Goal: Information Seeking & Learning: Understand process/instructions

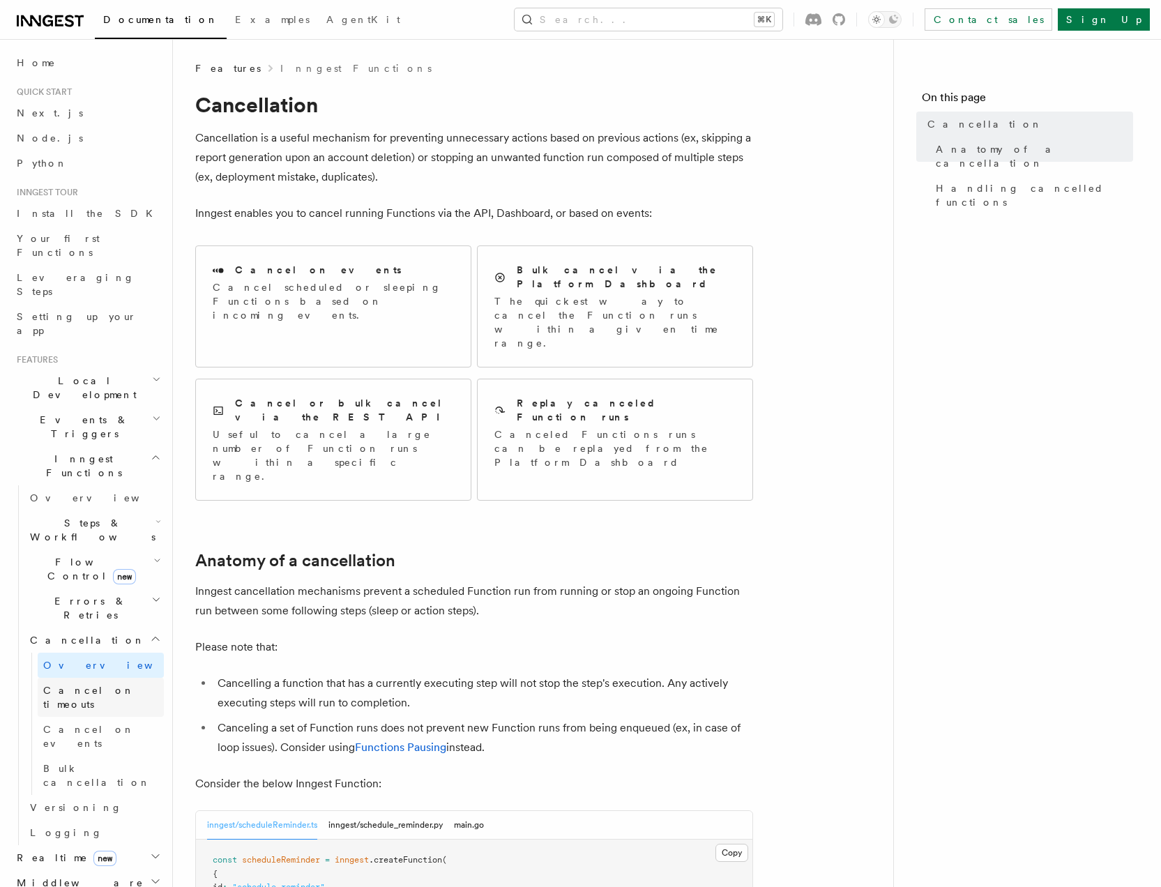
click at [89, 684] on span "Cancel on timeouts" at bounding box center [88, 696] width 91 height 25
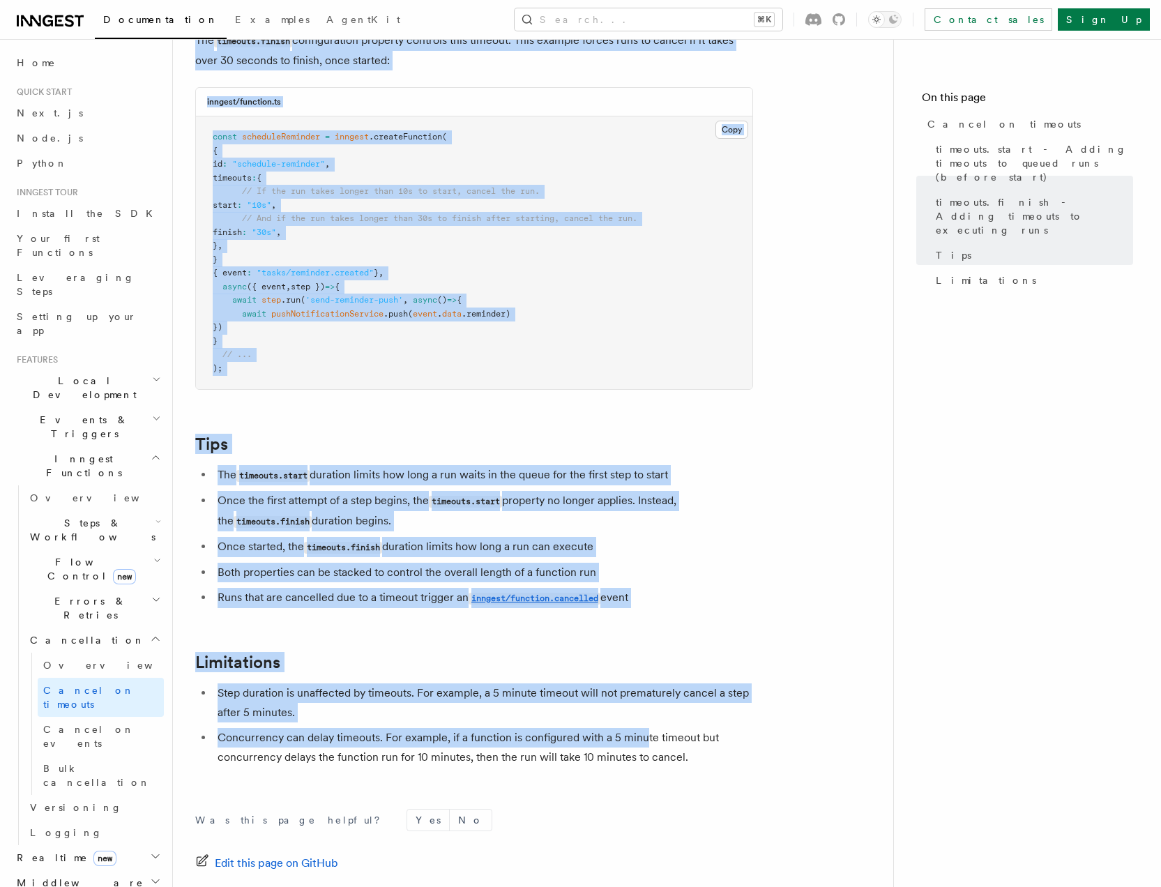
scroll to position [1046, 0]
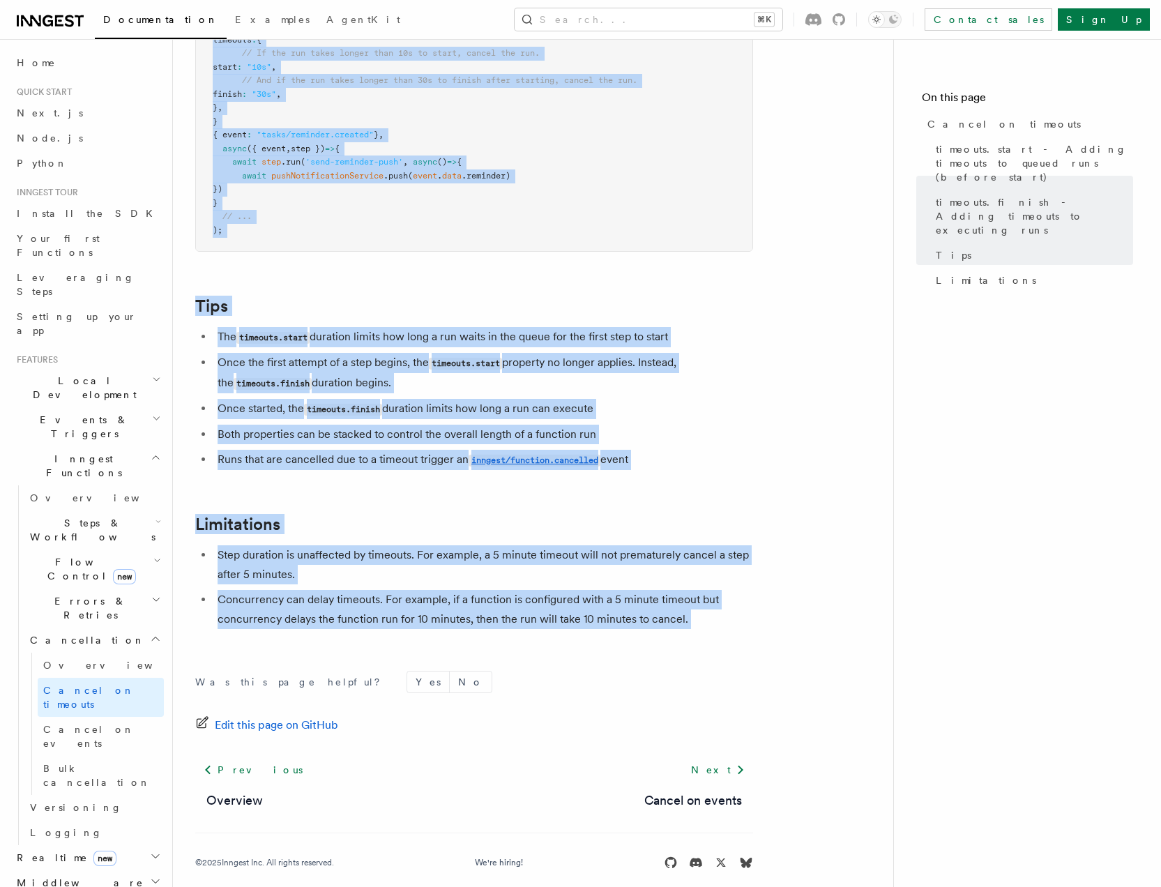
drag, startPoint x: 192, startPoint y: 106, endPoint x: 673, endPoint y: 637, distance: 717.0
copy article "Cancel on timeouts It's possible to force runs to cancel if they take too long …"
click at [116, 724] on span "Cancel on events" at bounding box center [88, 736] width 91 height 25
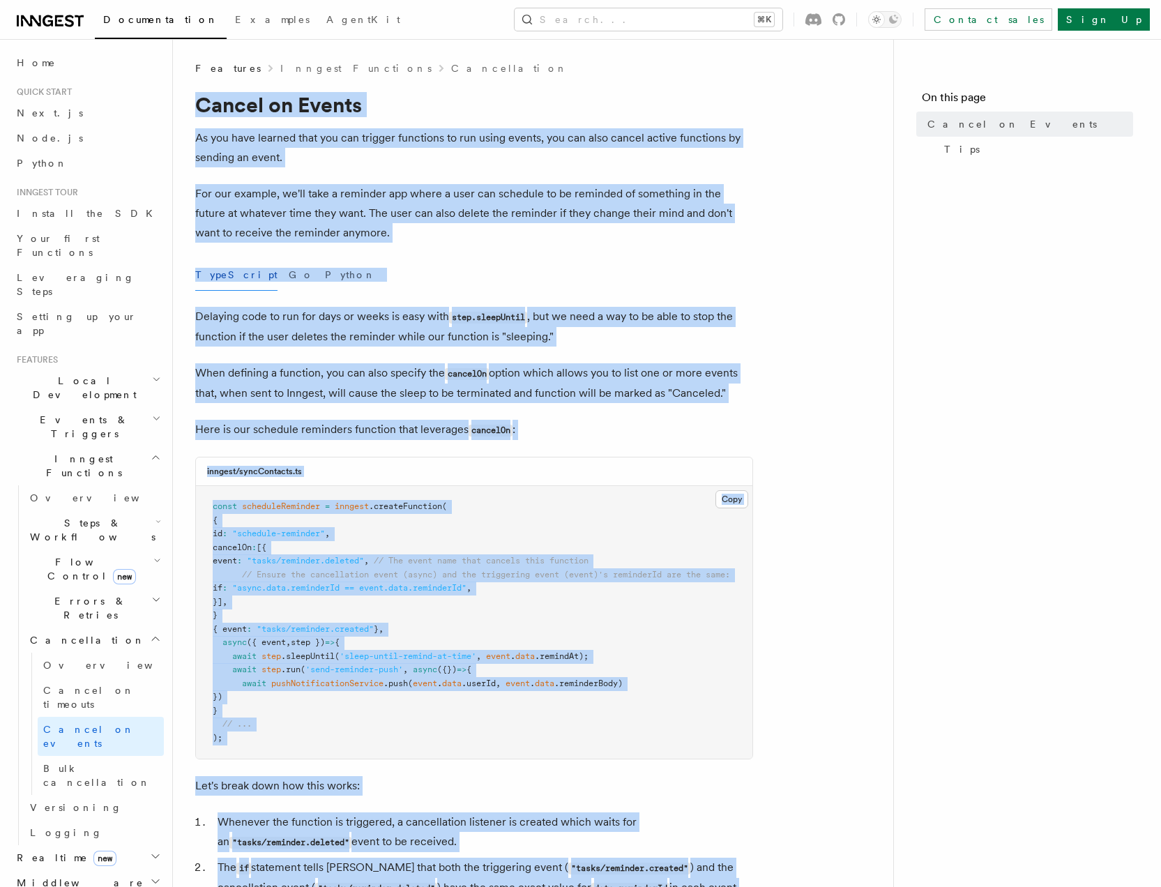
click at [245, 119] on article "Features Inngest Functions Cancellation Cancel on Events As you have learned th…" at bounding box center [532, 824] width 675 height 1527
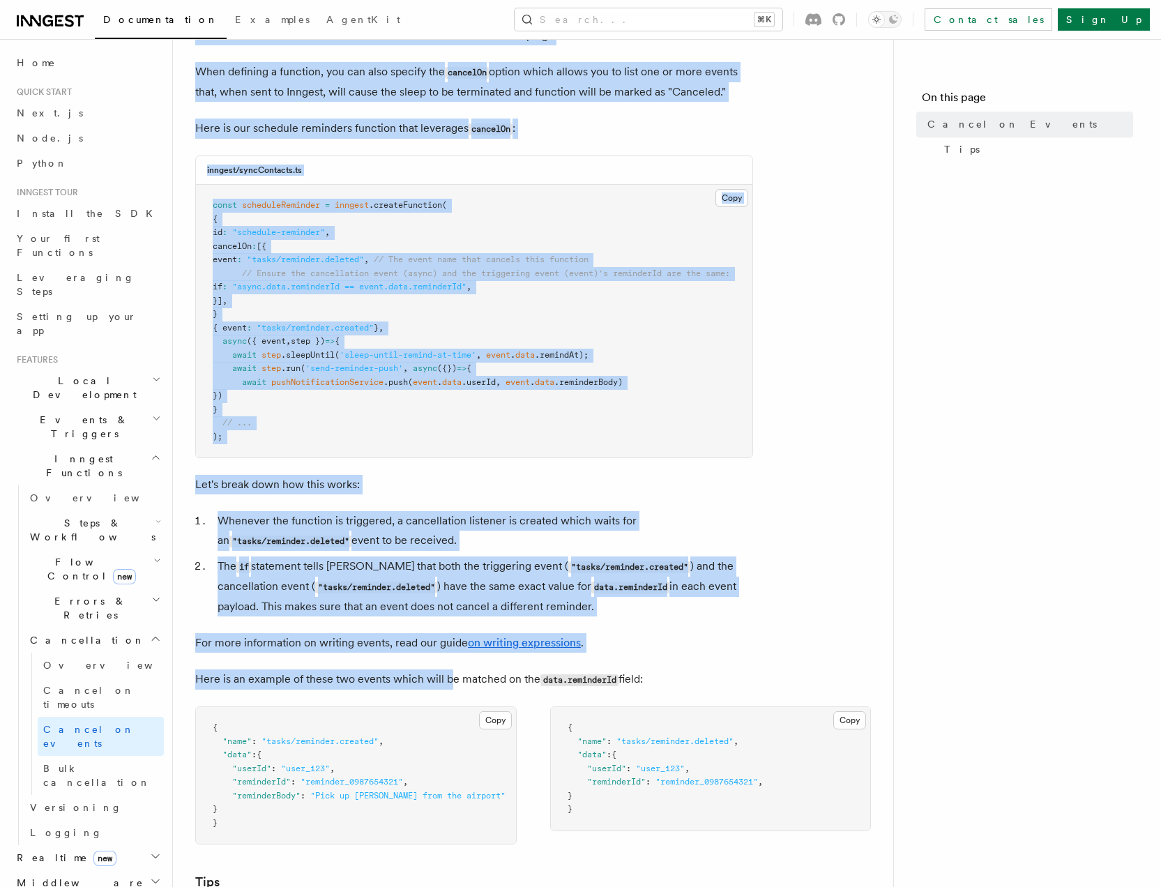
scroll to position [714, 0]
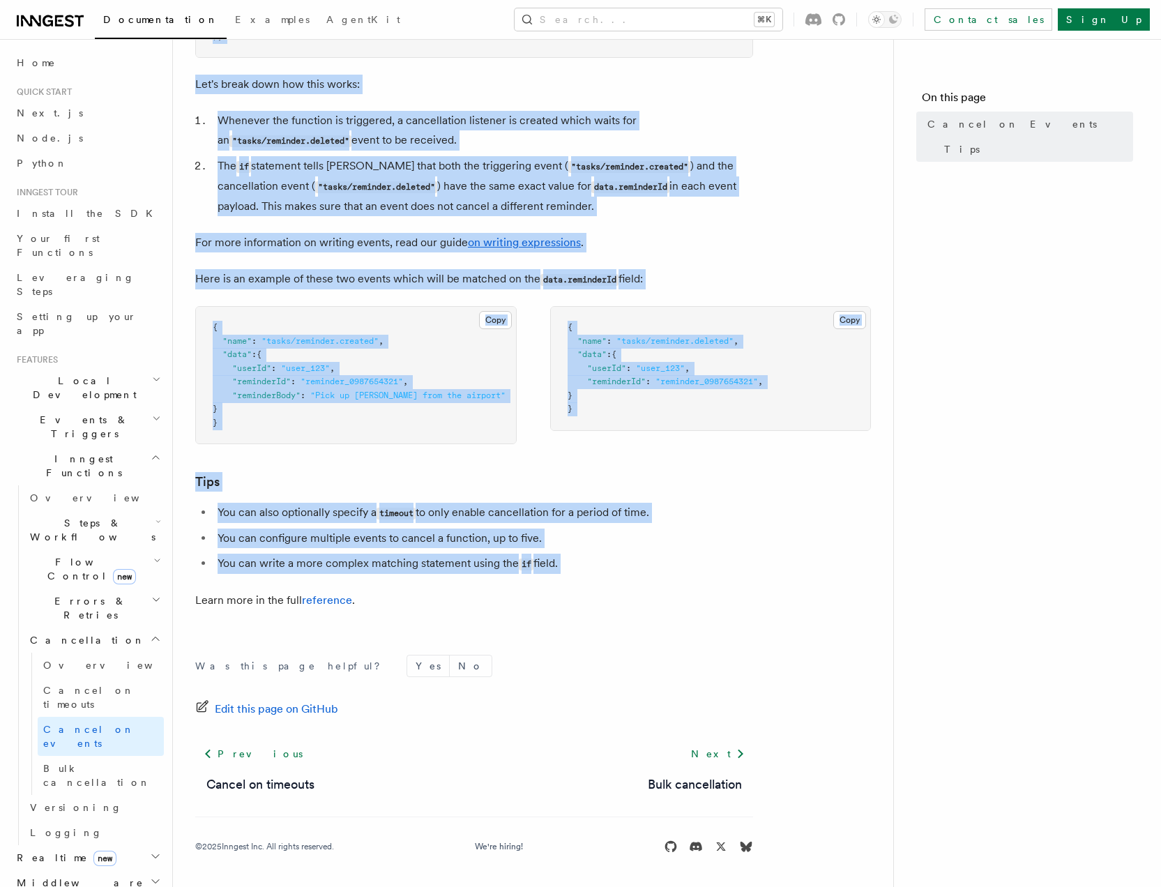
drag, startPoint x: 203, startPoint y: 105, endPoint x: 616, endPoint y: 579, distance: 628.9
click at [616, 579] on article "Features Inngest Functions Cancellation Cancel on Events As you have learned th…" at bounding box center [532, 123] width 675 height 1527
copy article "[PERSON_NAME] on Events As you have learned that you can trigger functions to r…"
click at [95, 763] on span "Bulk cancellation" at bounding box center [96, 775] width 107 height 25
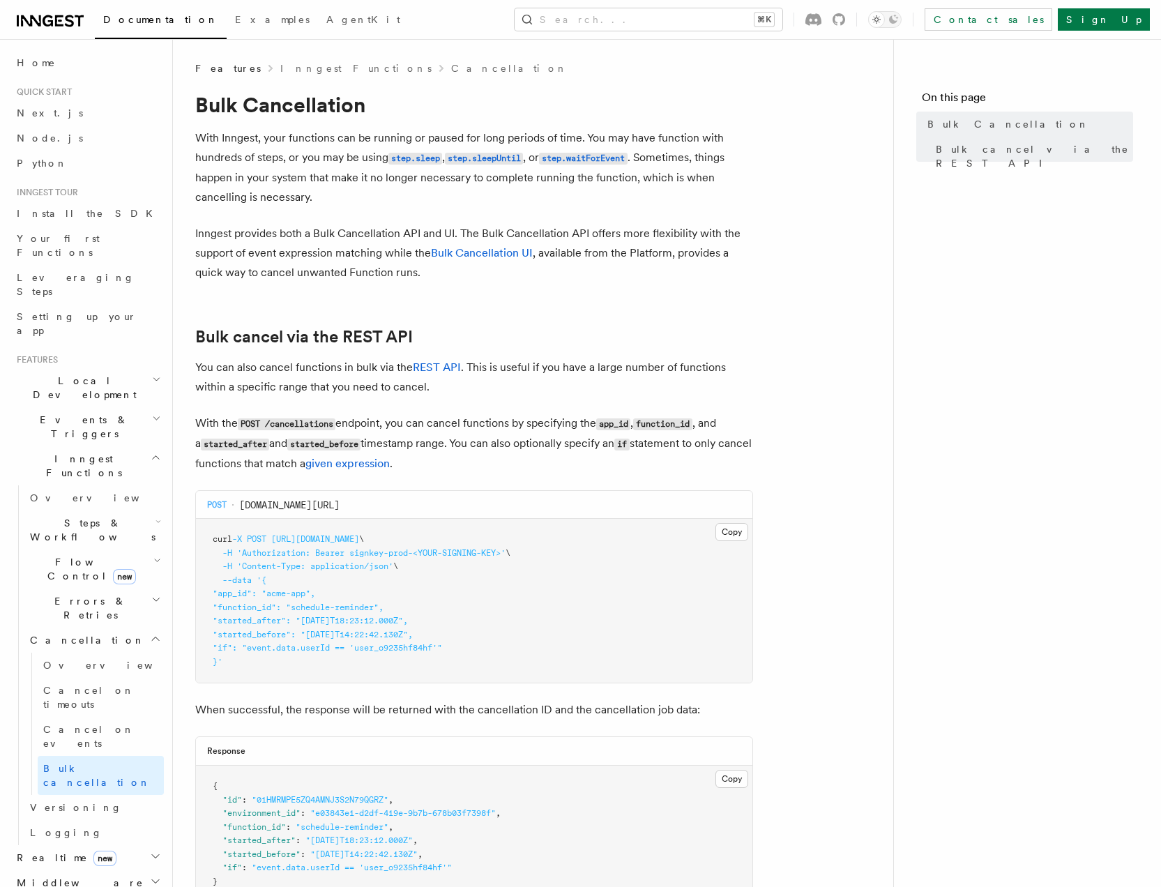
click at [228, 144] on p "With Inngest, your functions can be running or paused for long periods of time.…" at bounding box center [474, 167] width 558 height 79
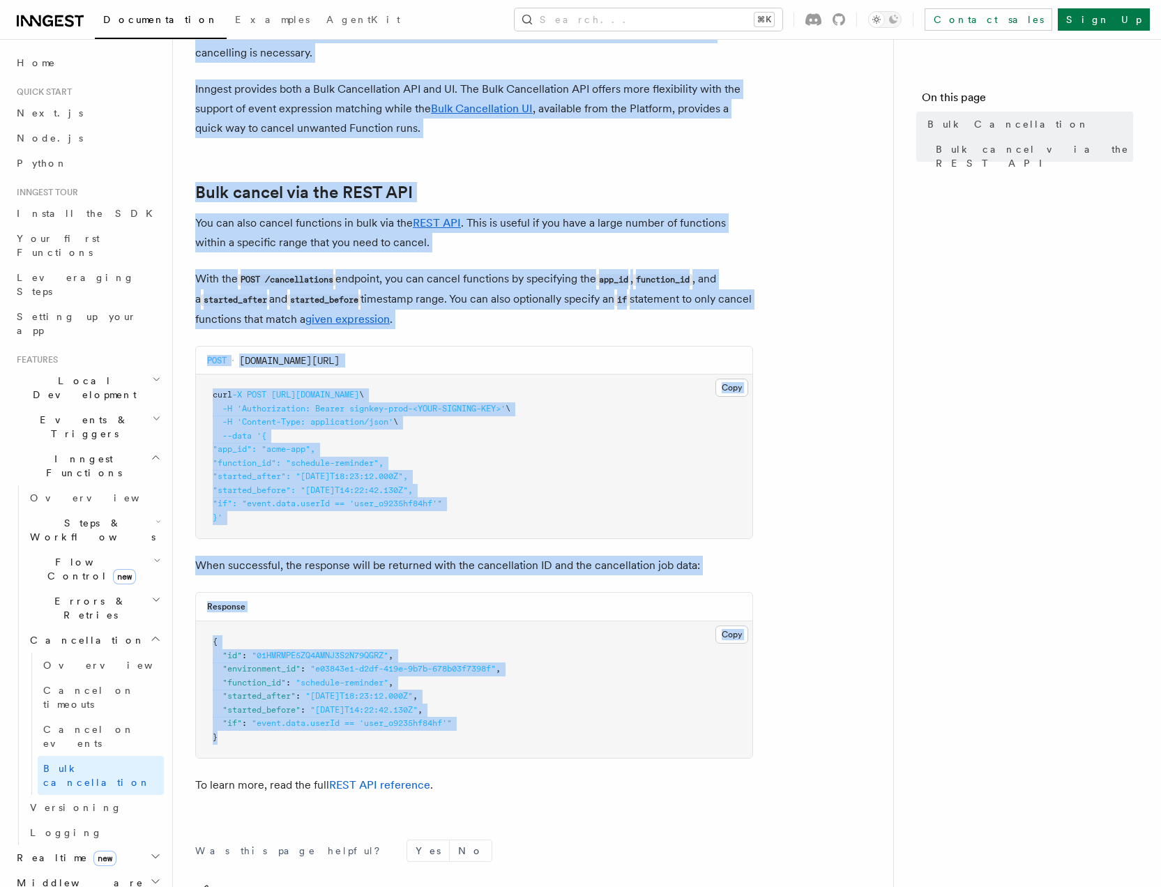
scroll to position [330, 0]
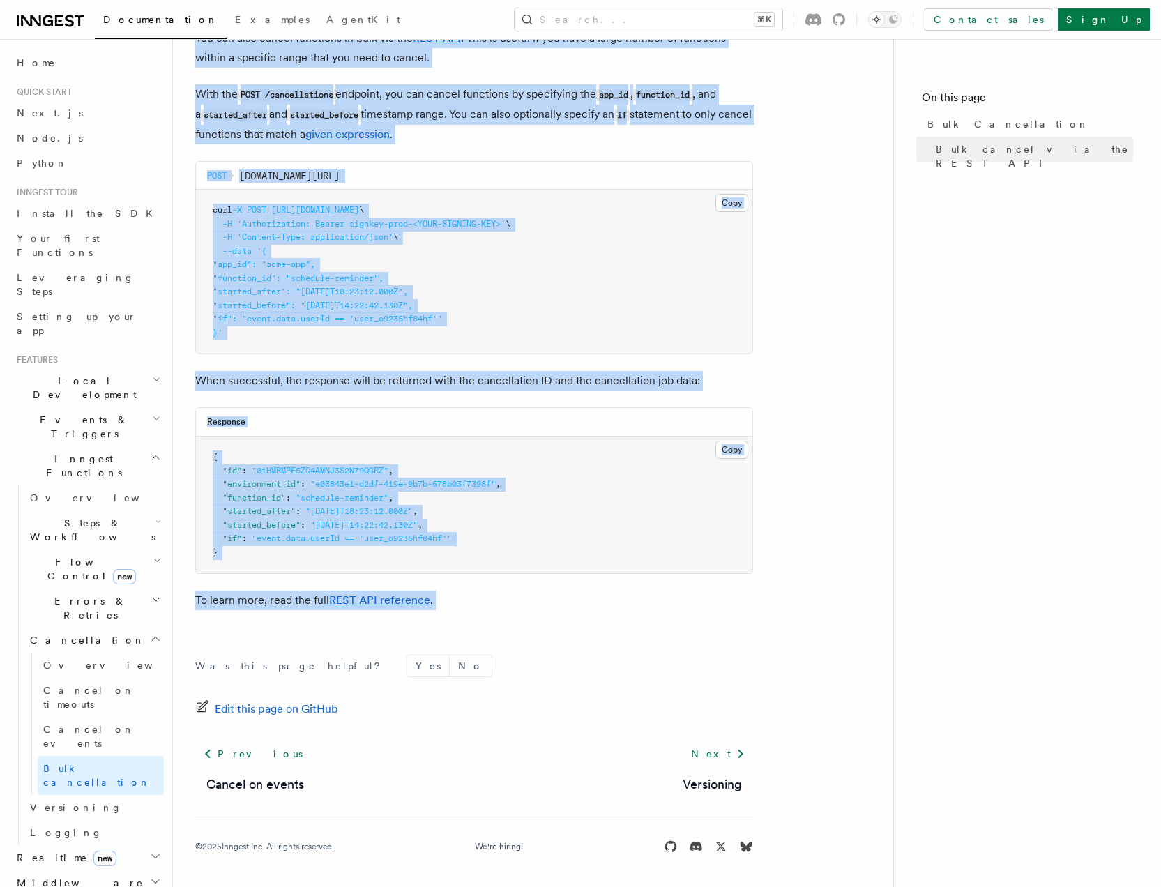
drag, startPoint x: 199, startPoint y: 102, endPoint x: 659, endPoint y: 615, distance: 689.6
click at [659, 615] on article "Features Inngest Functions Cancellation Bulk Cancellation With Inngest, your fu…" at bounding box center [532, 309] width 675 height 1154
copy article "Bulk Cancellation With Inngest, your functions can be running or paused for lon…"
